Goal: Transaction & Acquisition: Purchase product/service

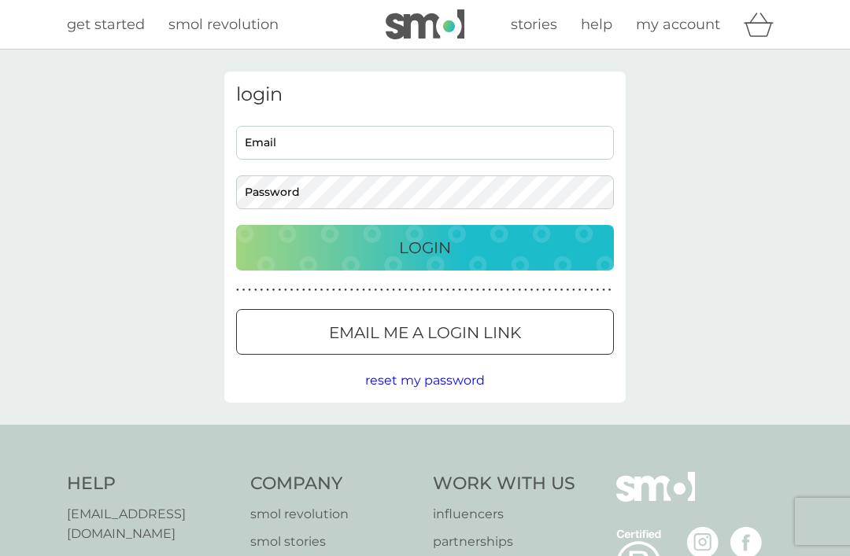
click at [497, 130] on input "Email" at bounding box center [425, 143] width 378 height 34
type input "[EMAIL_ADDRESS]"
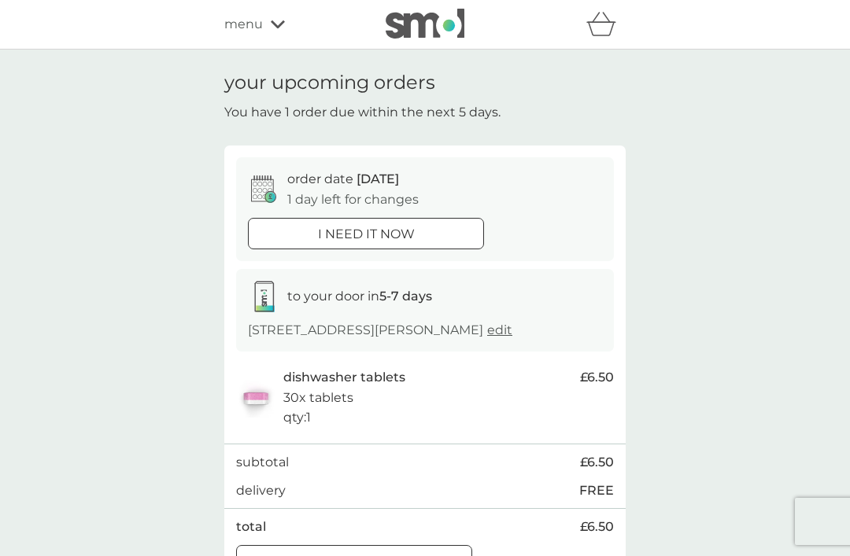
click at [276, 20] on icon at bounding box center [278, 24] width 14 height 9
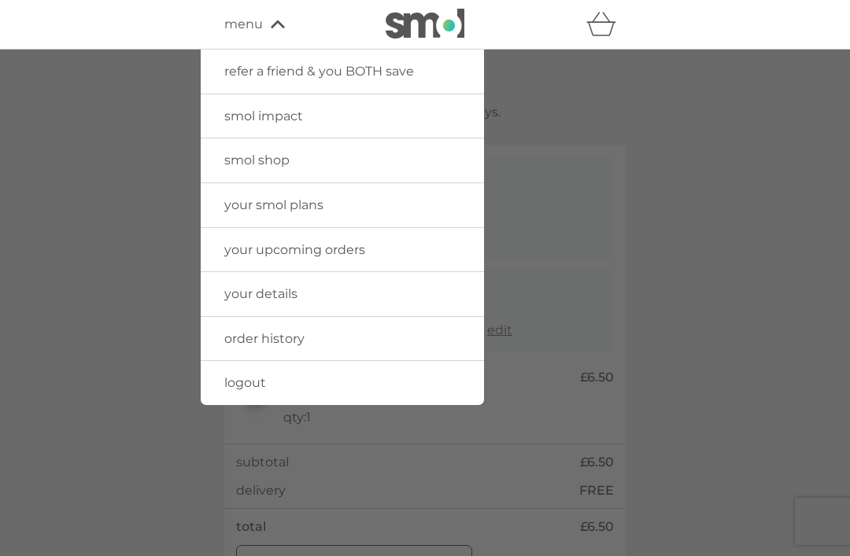
click at [388, 200] on link "your smol plans" at bounding box center [342, 205] width 283 height 44
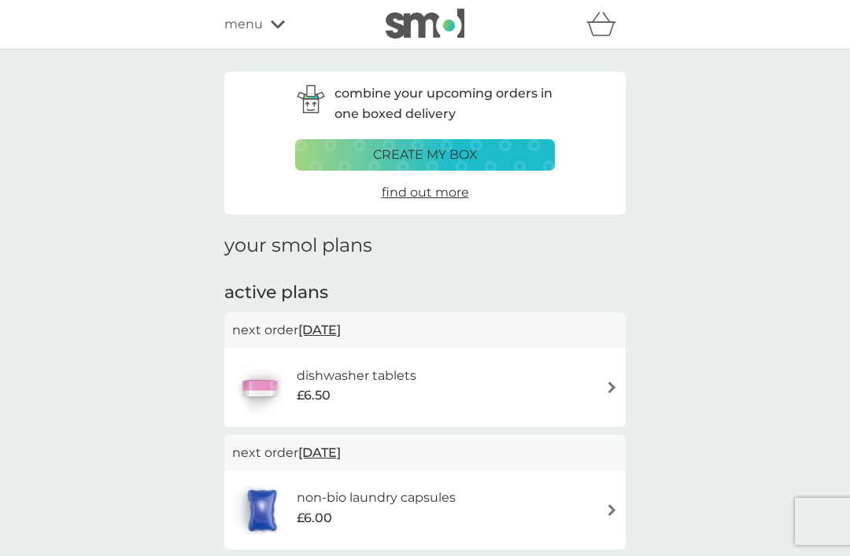
click at [508, 146] on div "create my box" at bounding box center [424, 155] width 239 height 20
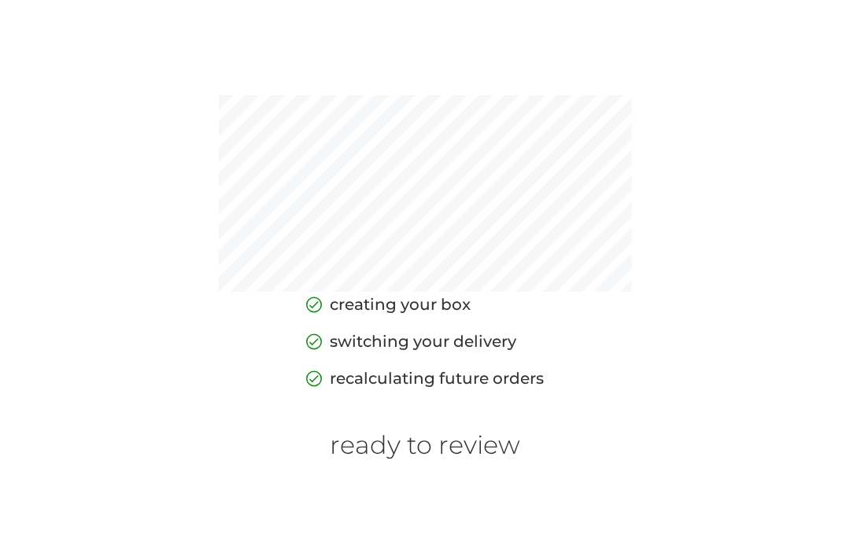
click at [435, 460] on h6 "ready to review" at bounding box center [425, 446] width 190 height 30
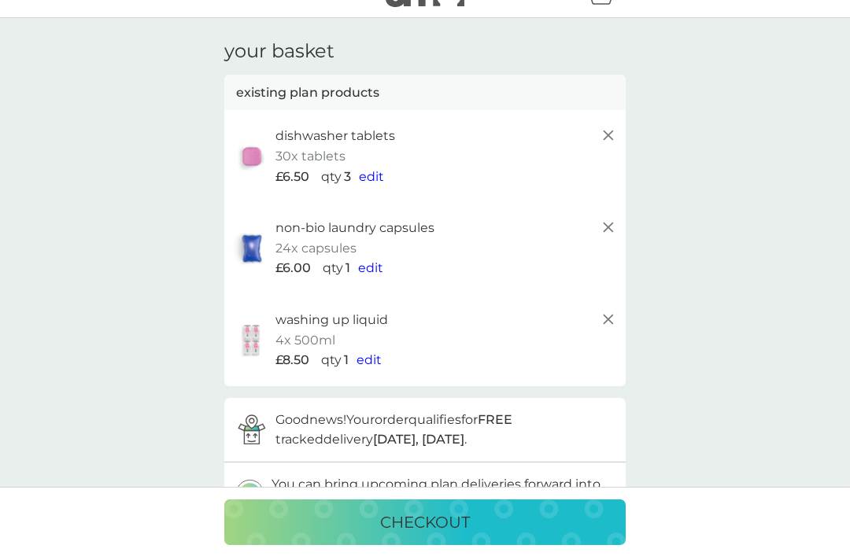
scroll to position [31, 0]
click at [610, 224] on line at bounding box center [608, 228] width 9 height 9
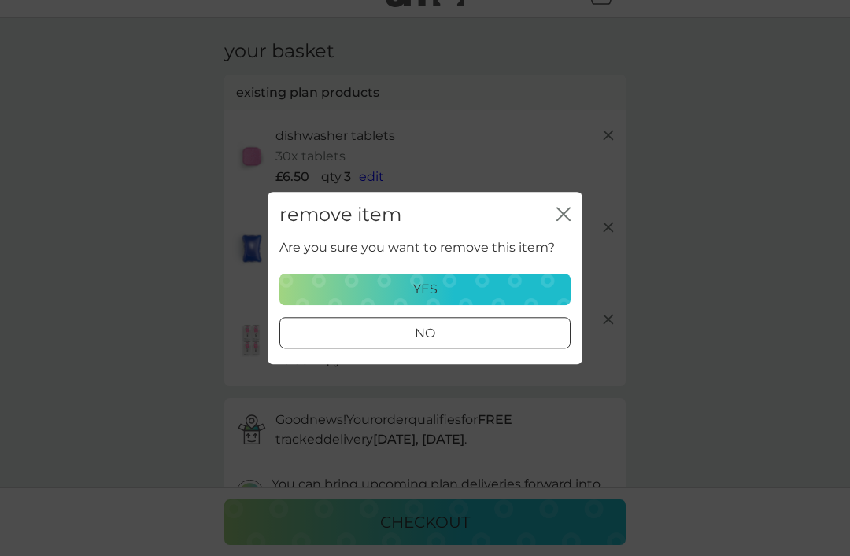
click at [499, 288] on div "yes" at bounding box center [425, 289] width 271 height 20
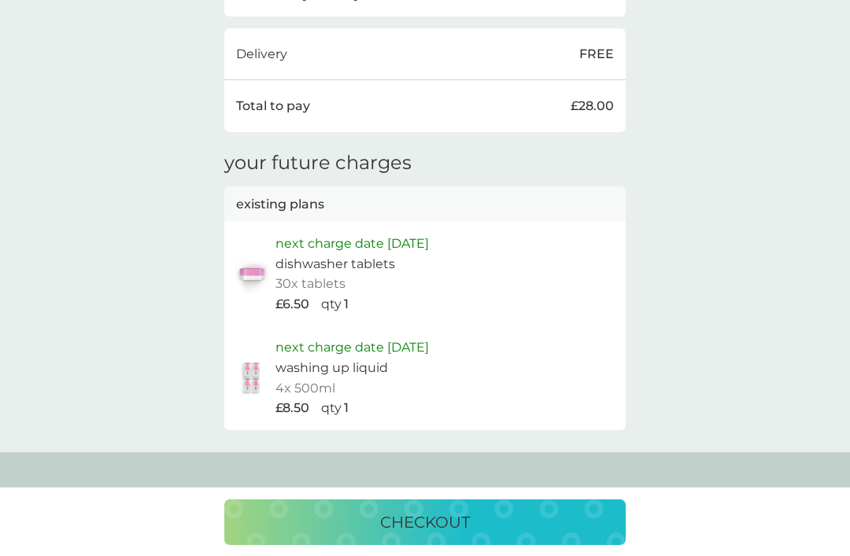
scroll to position [618, 0]
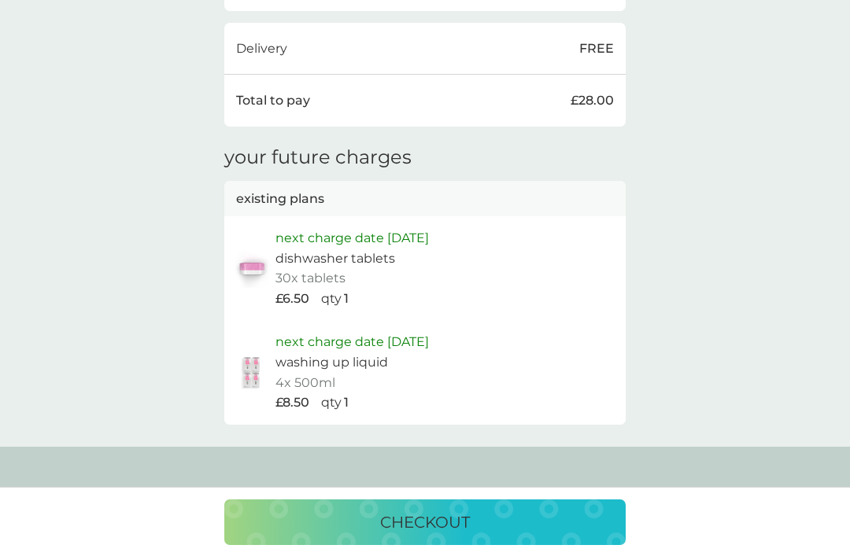
click at [434, 535] on p "checkout" at bounding box center [425, 522] width 90 height 25
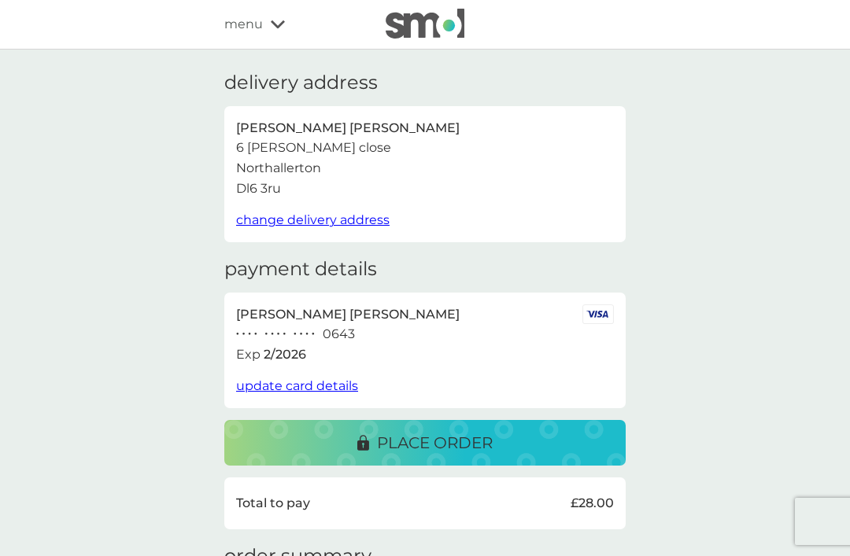
click at [547, 434] on div "place order" at bounding box center [425, 443] width 370 height 25
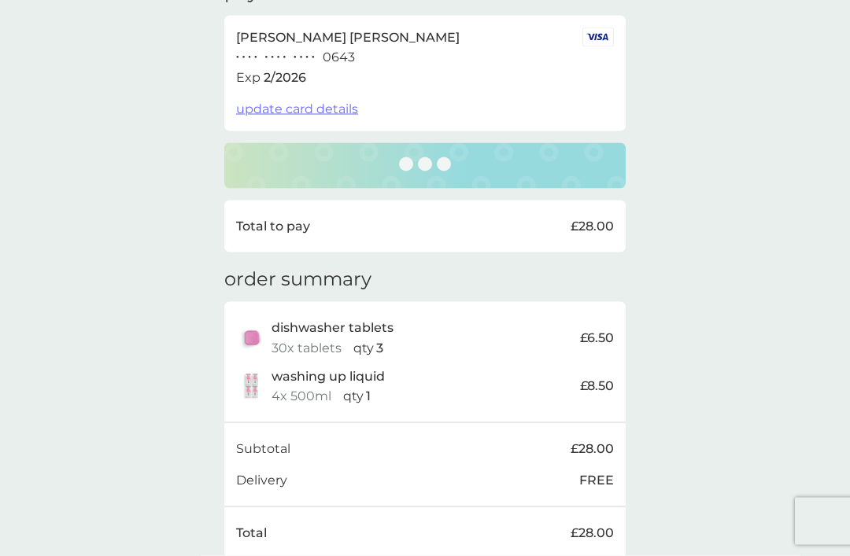
scroll to position [279, 0]
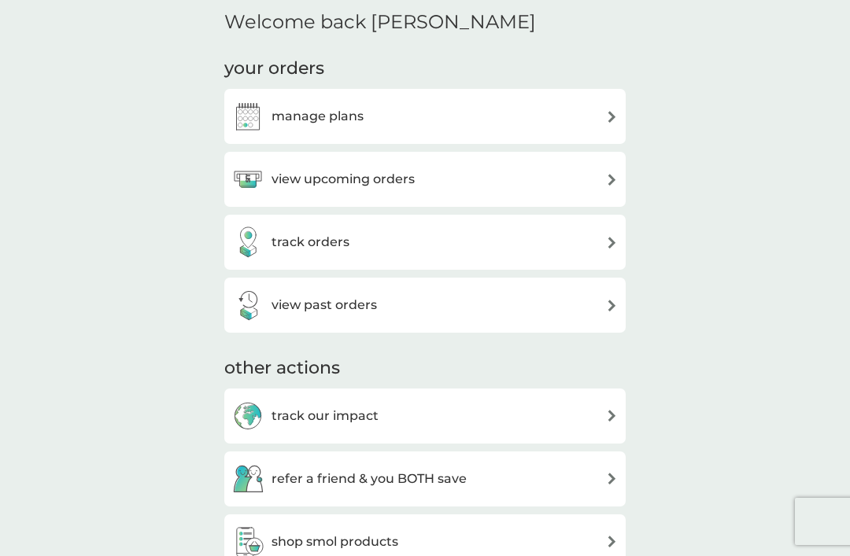
scroll to position [368, 0]
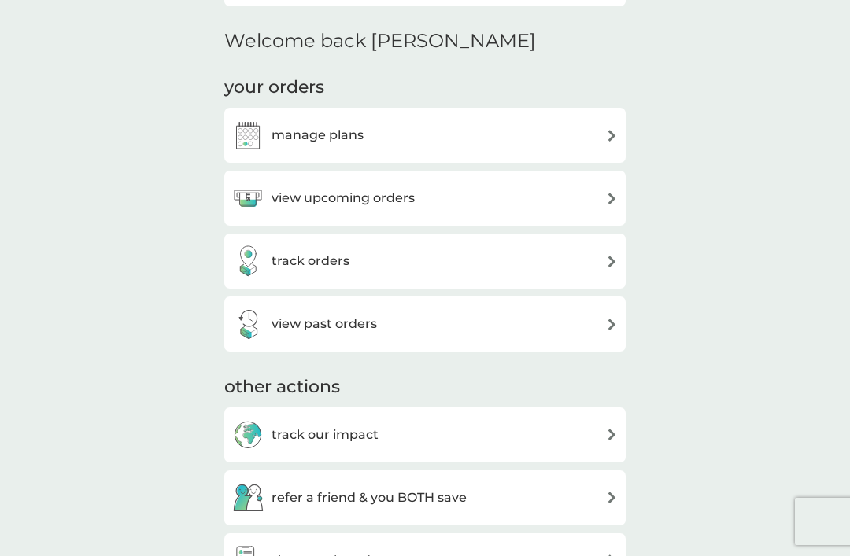
click at [523, 125] on div "manage plans" at bounding box center [425, 135] width 386 height 31
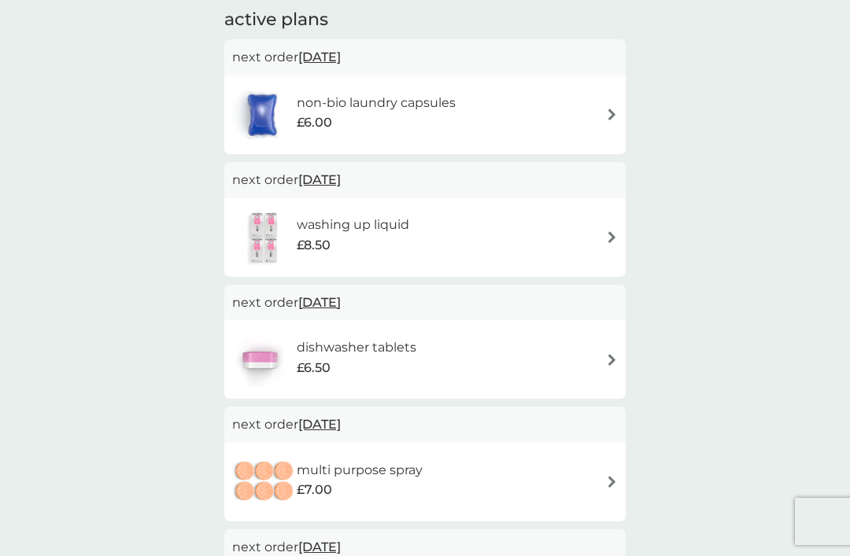
scroll to position [278, 0]
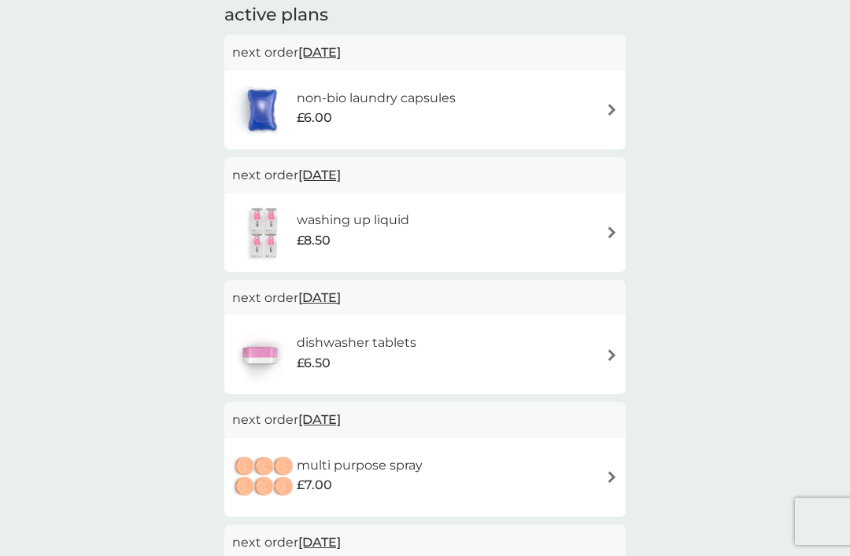
click at [607, 357] on img at bounding box center [612, 355] width 12 height 12
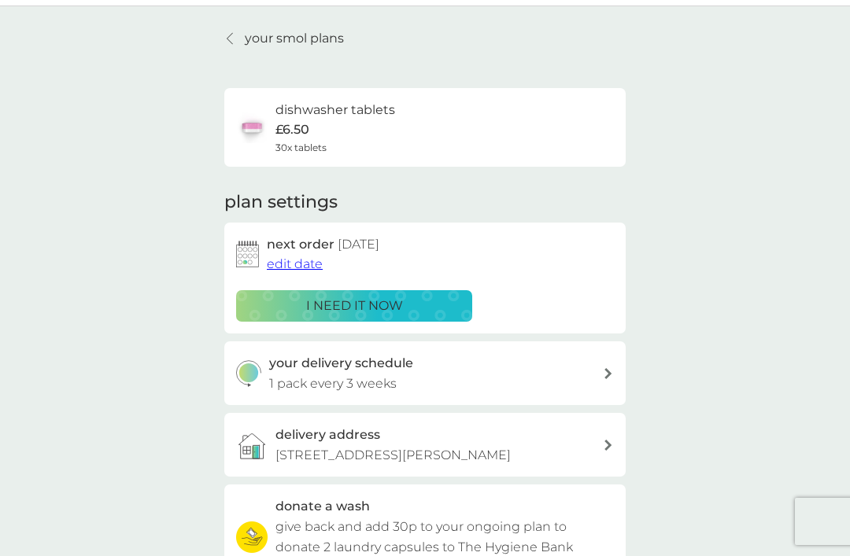
scroll to position [42, 0]
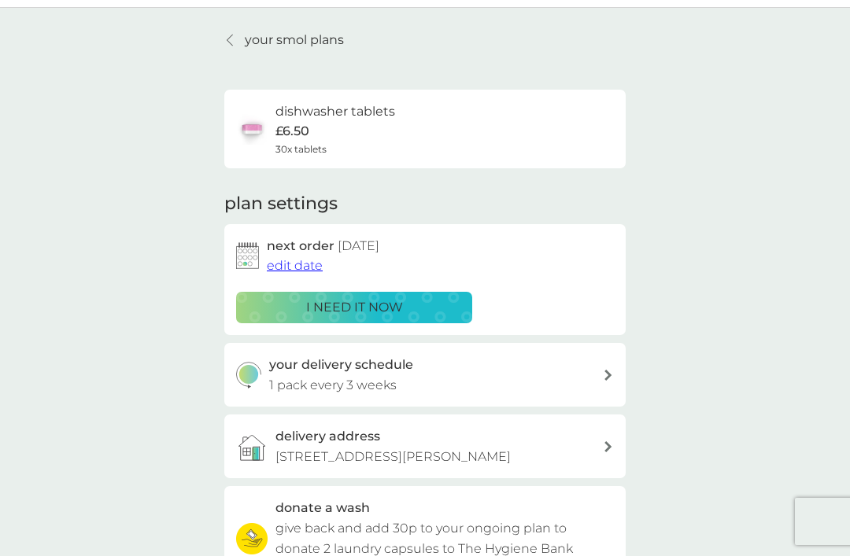
click at [237, 47] on link "your smol plans" at bounding box center [284, 40] width 120 height 20
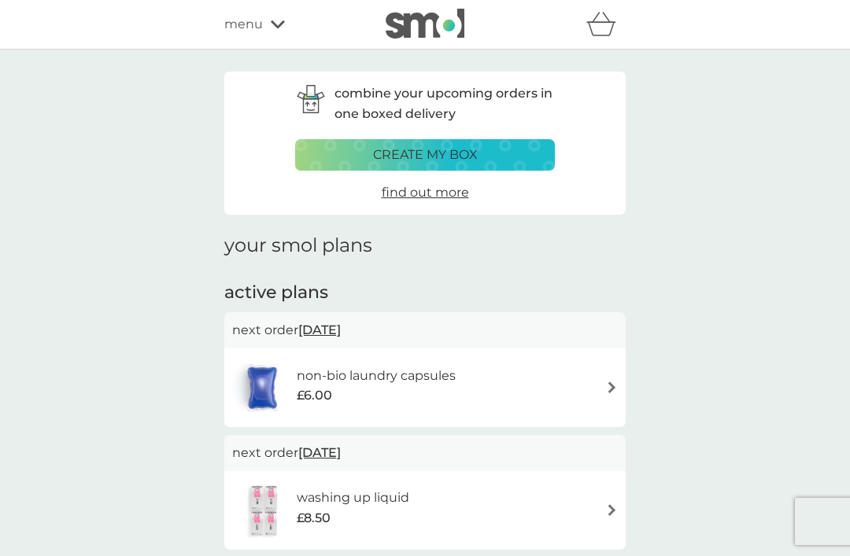
click at [278, 30] on div "menu" at bounding box center [291, 24] width 134 height 20
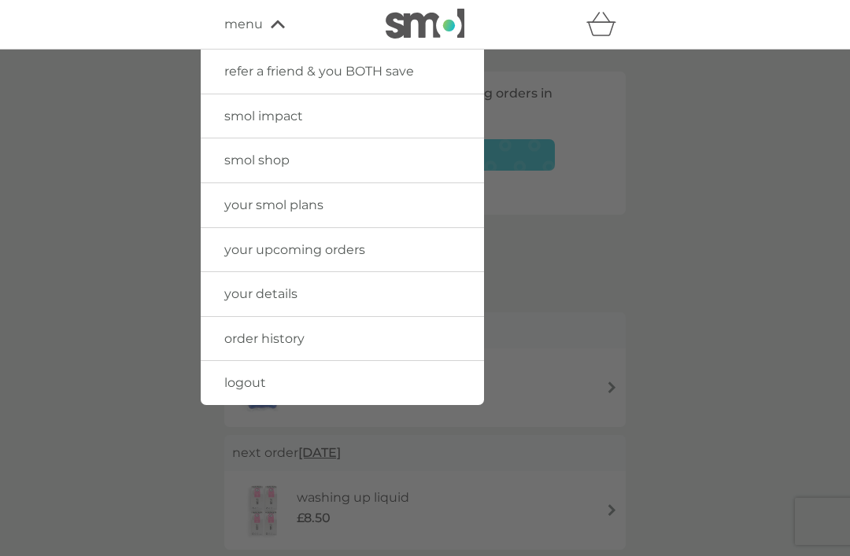
click at [326, 386] on link "logout" at bounding box center [342, 383] width 283 height 44
